Goal: Information Seeking & Learning: Learn about a topic

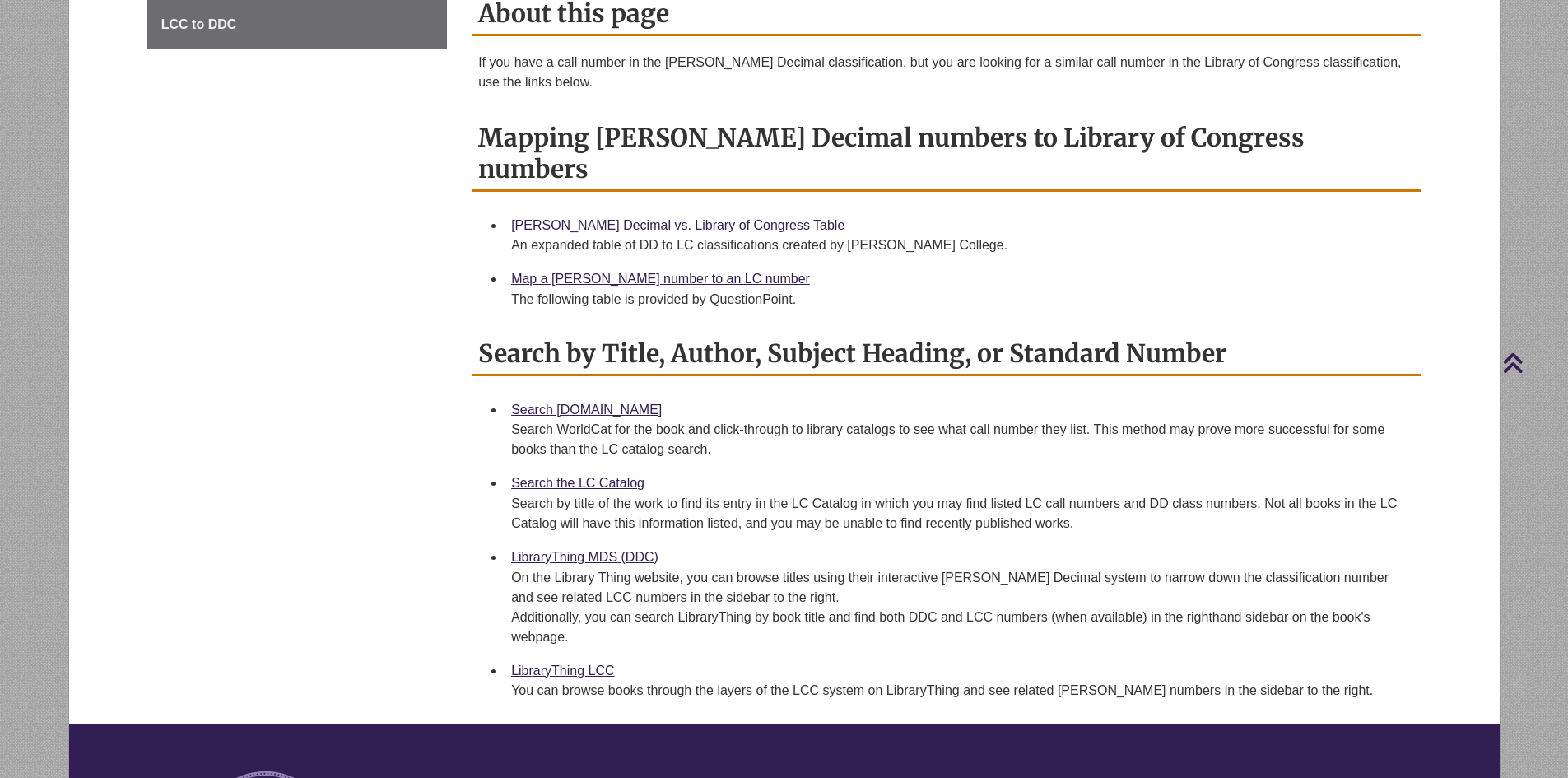
scroll to position [576, 0]
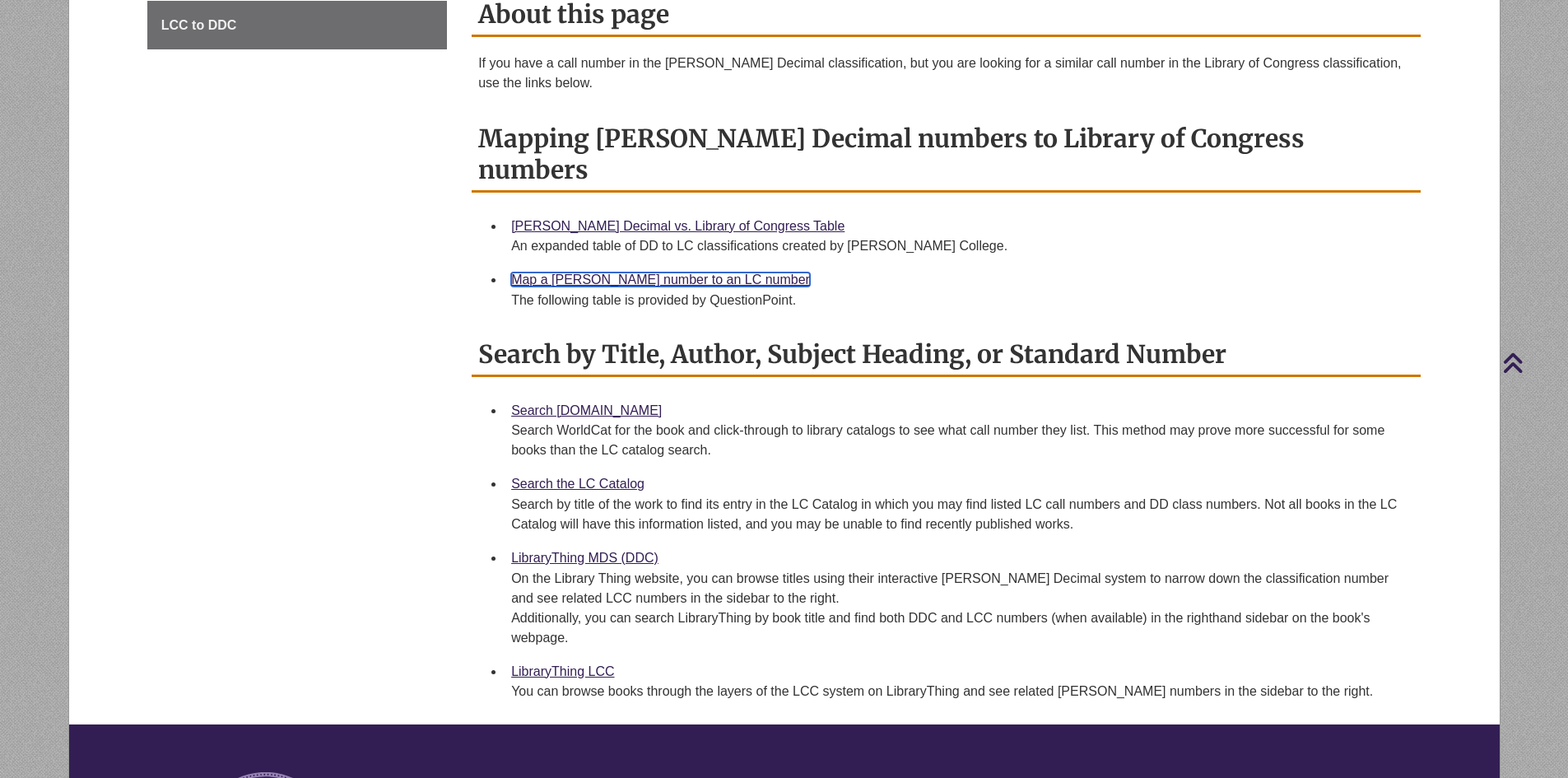
click at [603, 272] on link "Map a Dewey number to an LC number" at bounding box center [660, 279] width 299 height 14
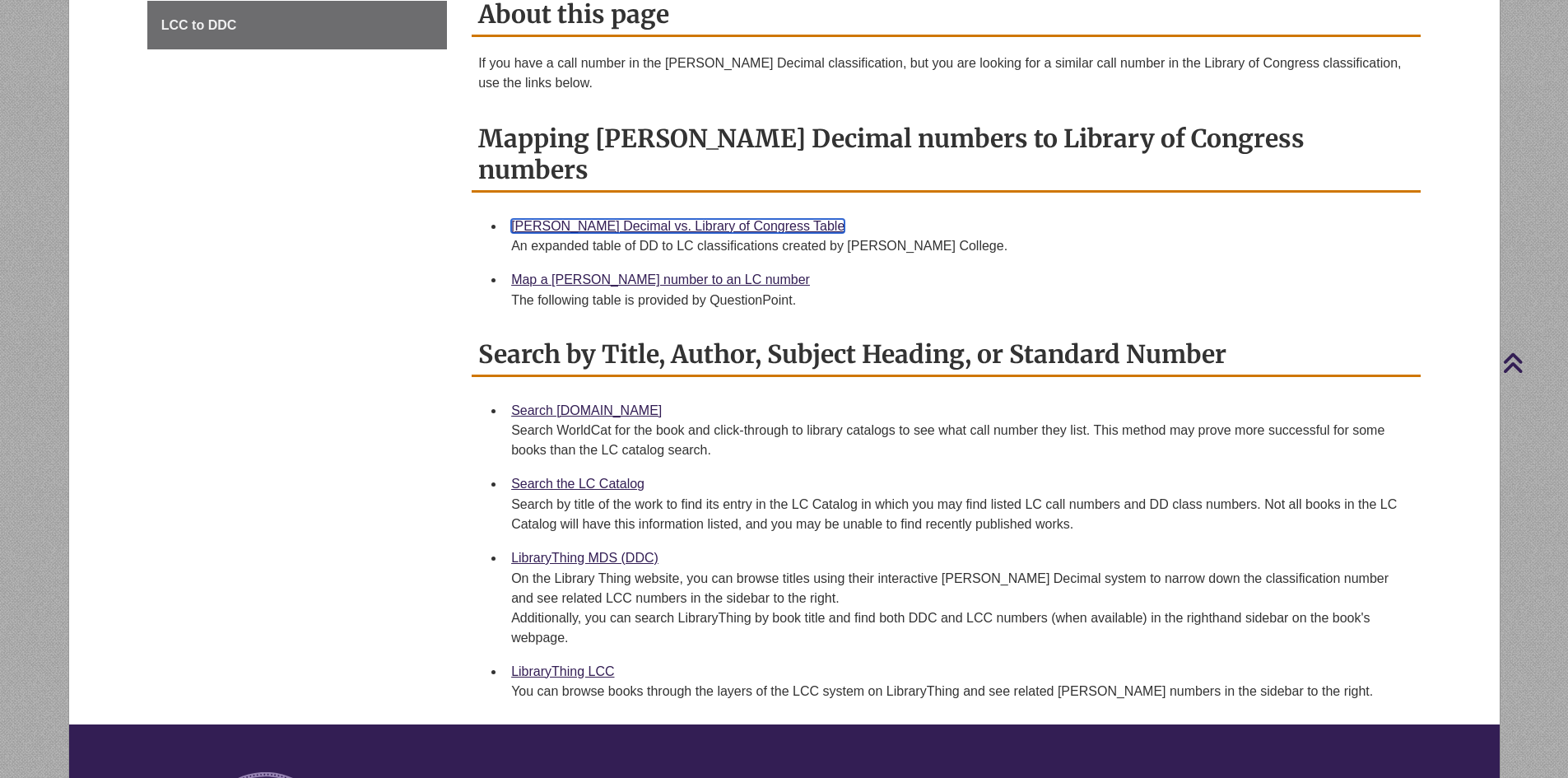
click at [568, 219] on link "Dewey Decimal vs. Library of Congress Table" at bounding box center [677, 225] width 333 height 14
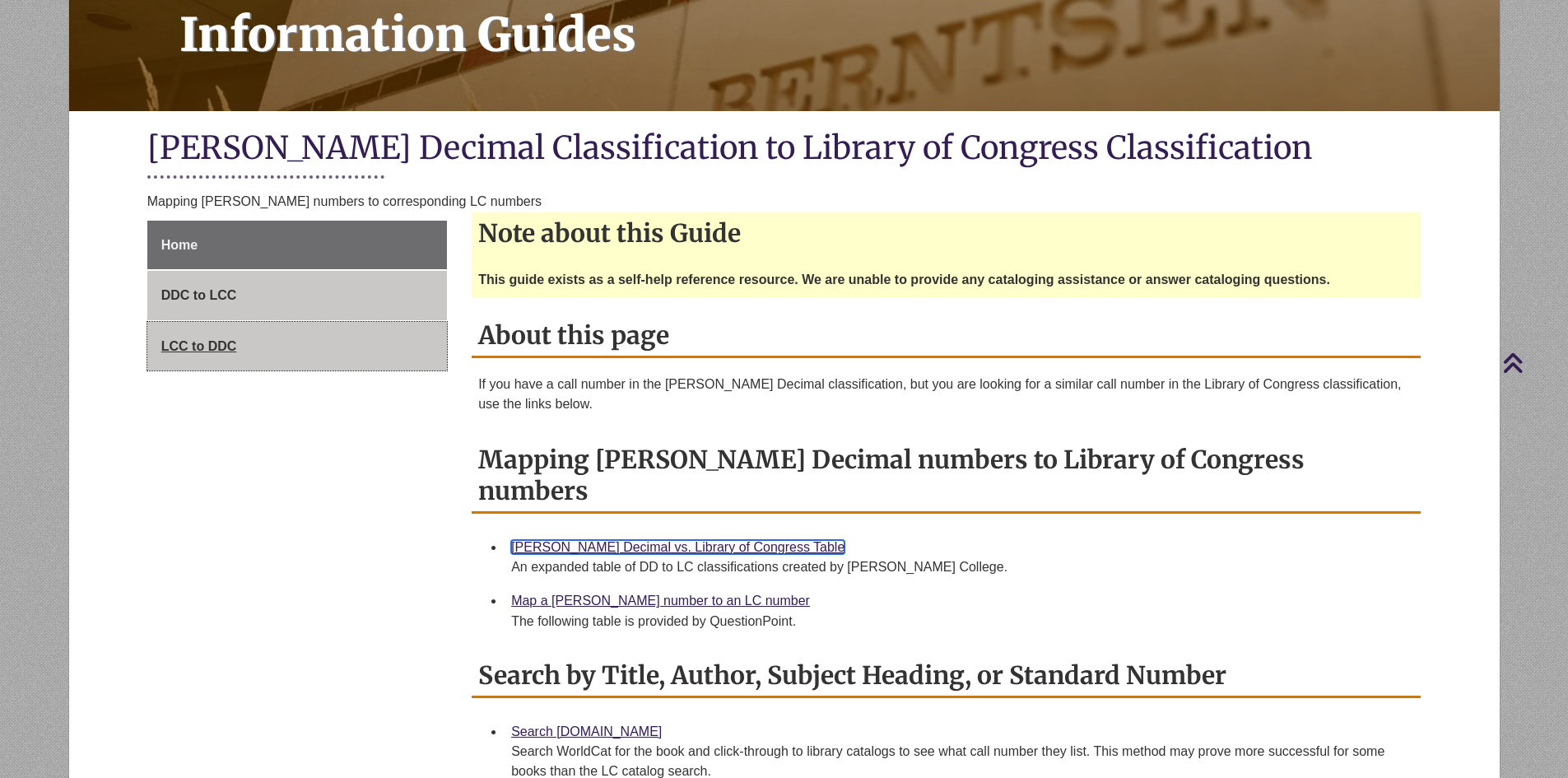
scroll to position [247, 0]
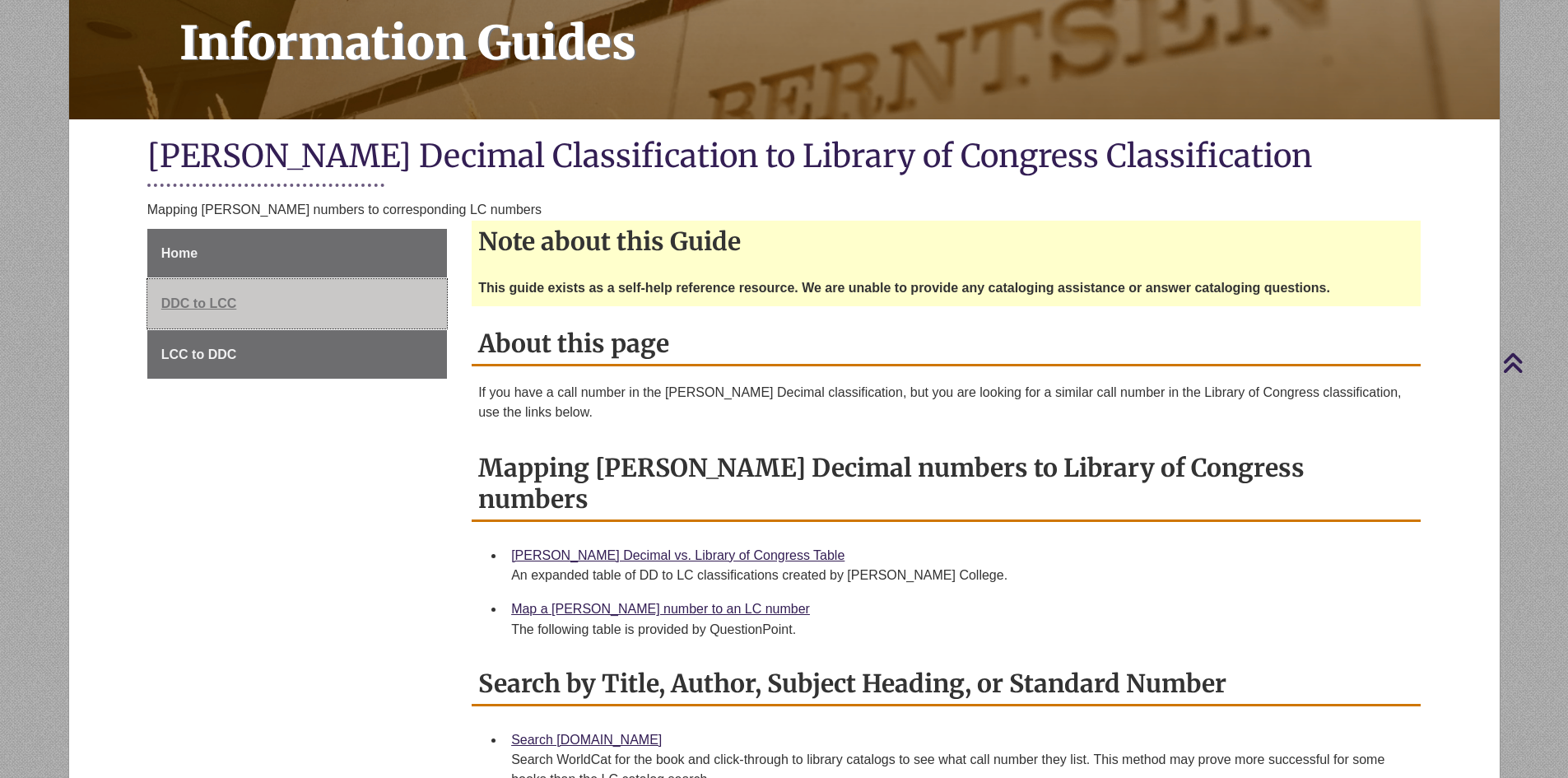
click at [200, 305] on span "DDC to LCC" at bounding box center [199, 303] width 75 height 14
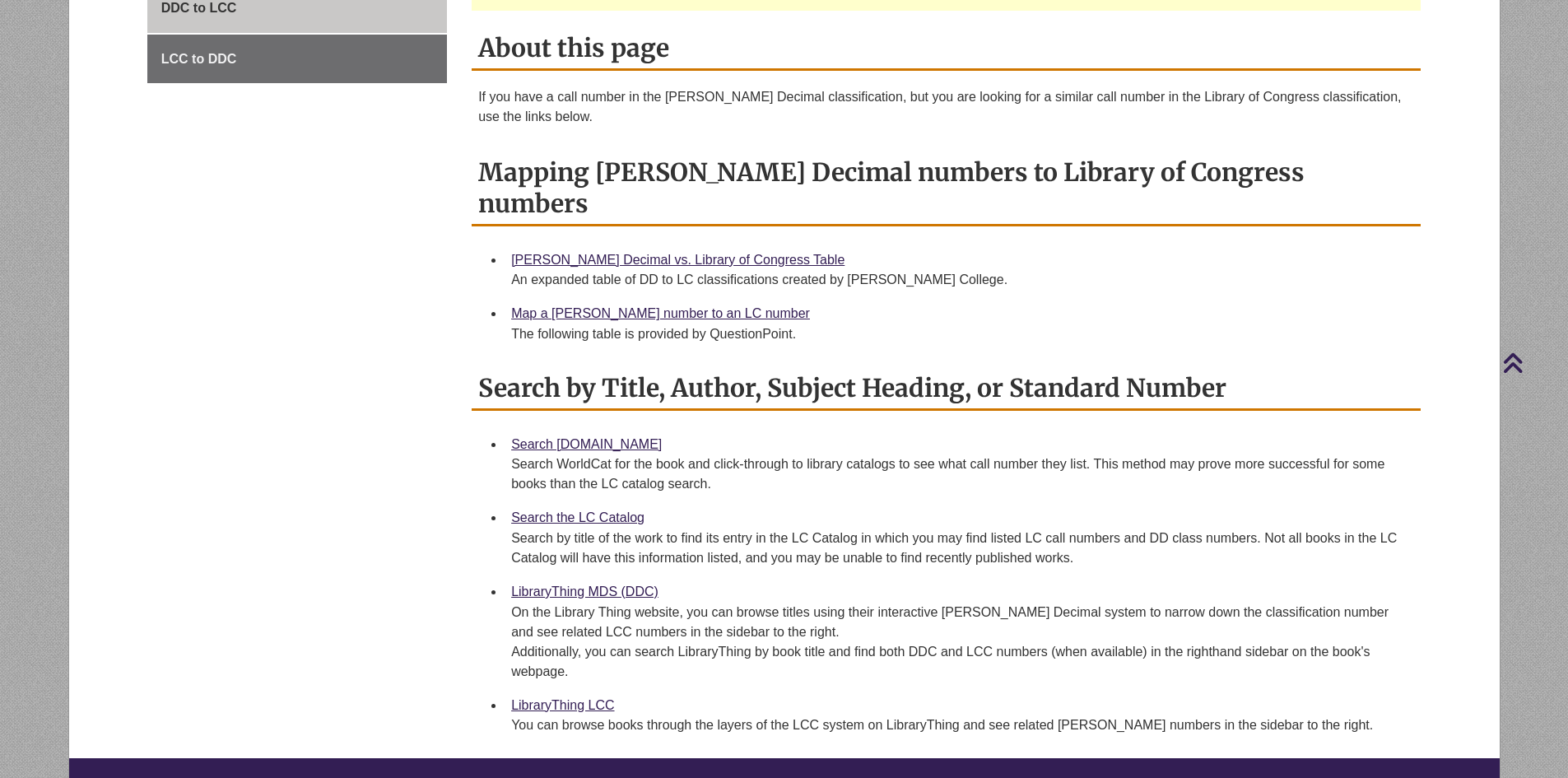
scroll to position [576, 0]
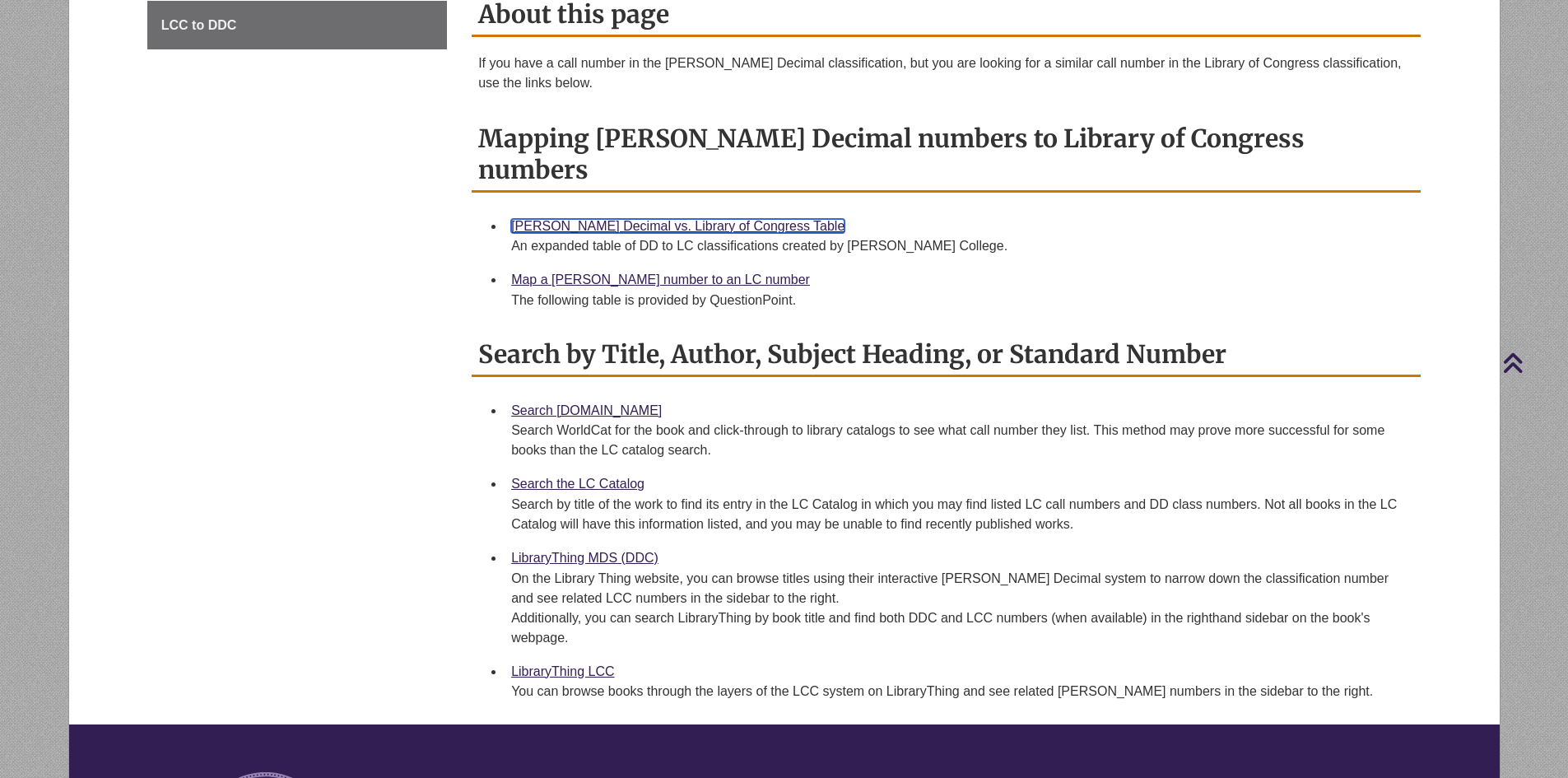
click at [604, 219] on link "[PERSON_NAME] Decimal vs. Library of Congress Table" at bounding box center [677, 225] width 333 height 14
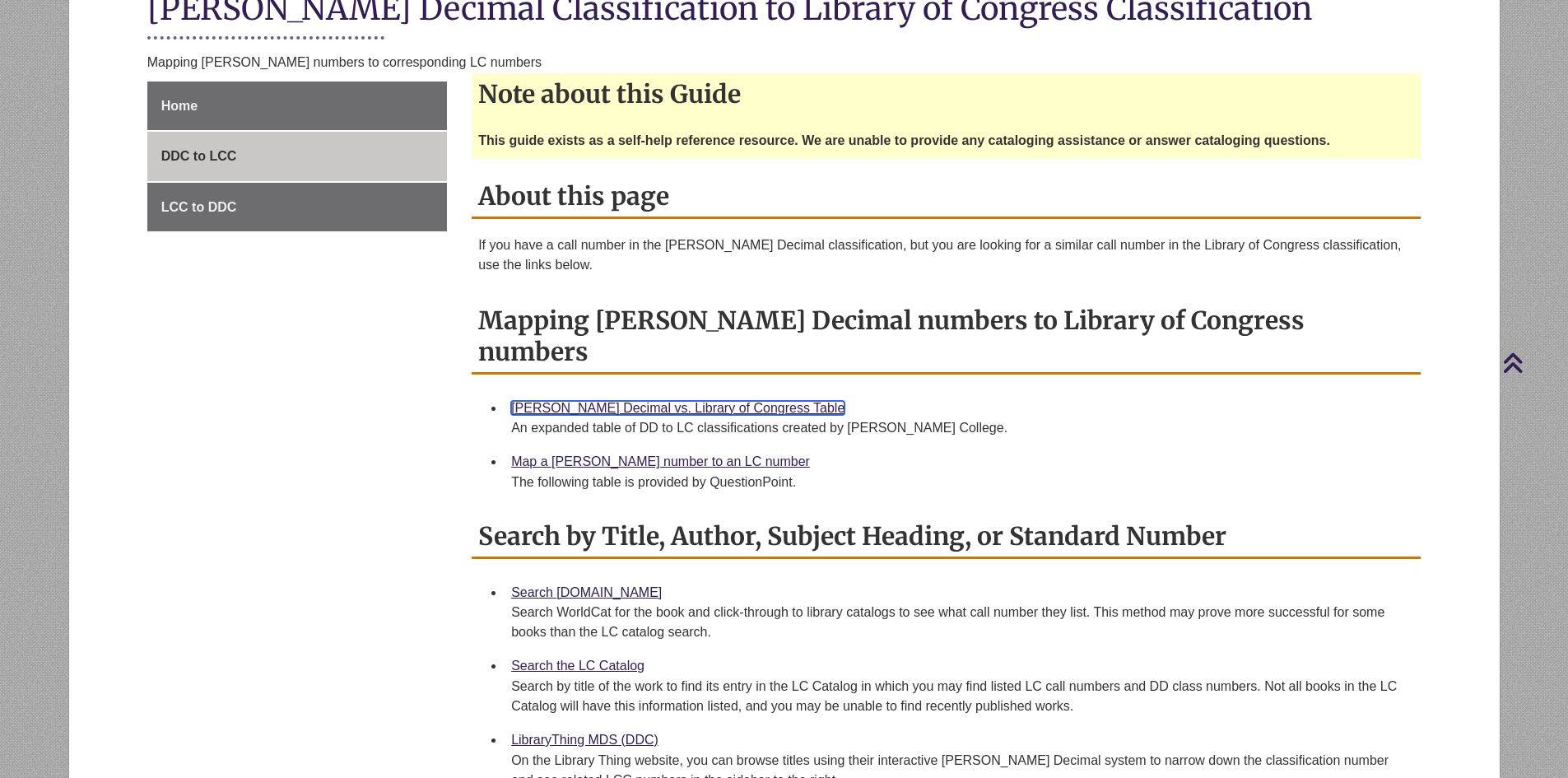
scroll to position [164, 0]
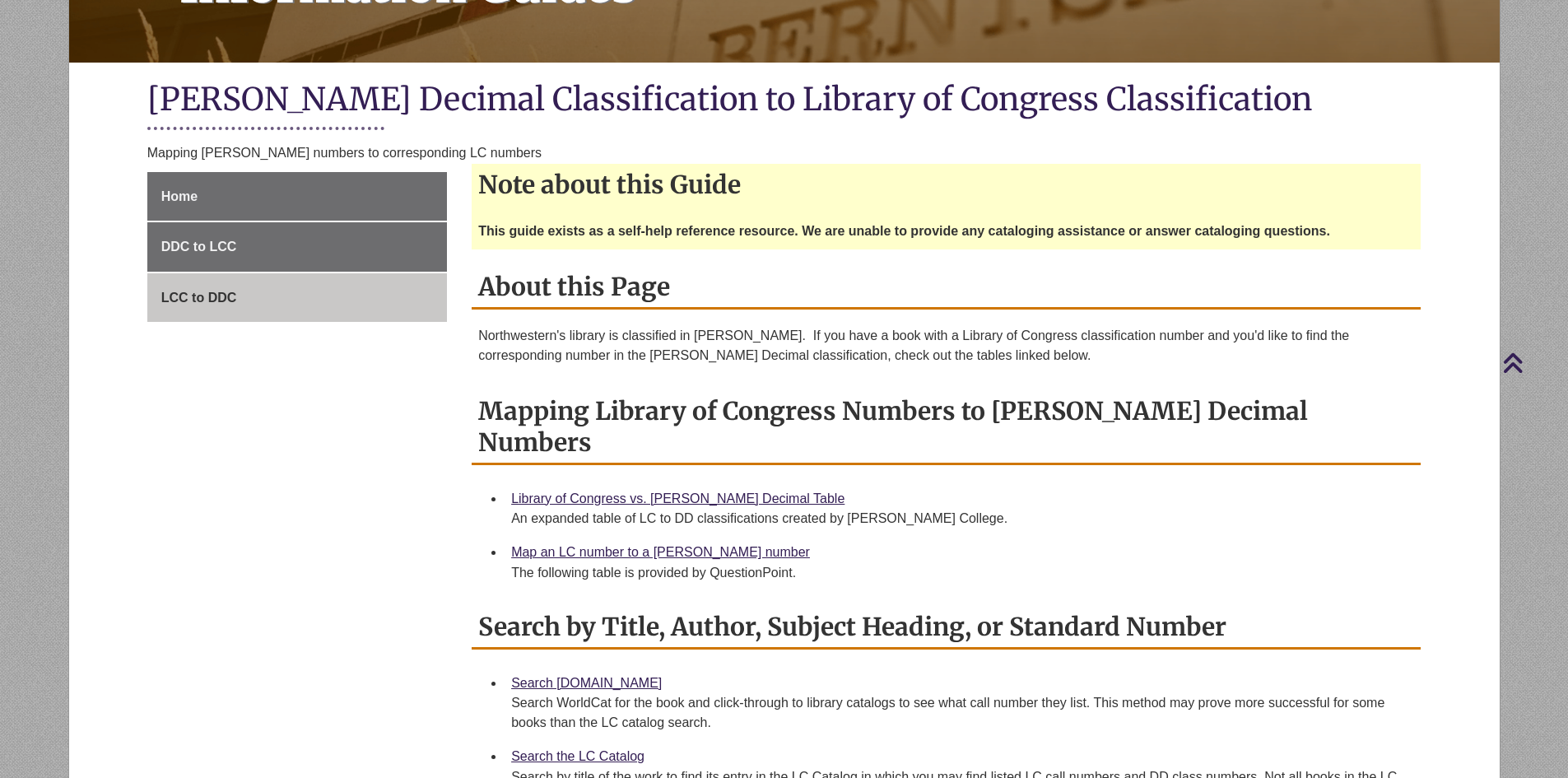
scroll to position [247, 0]
